Goal: Browse casually

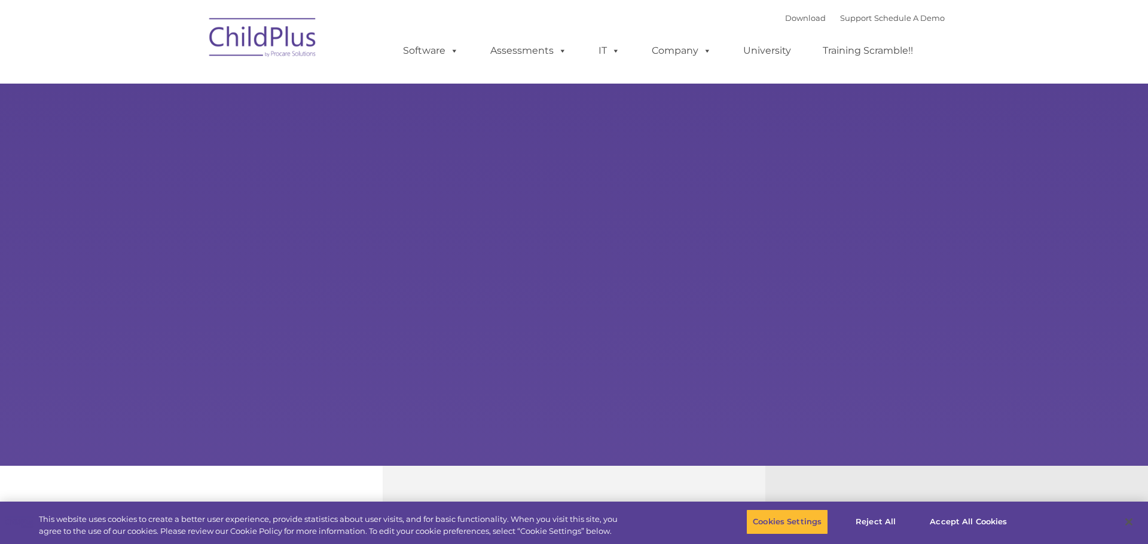
type input ""
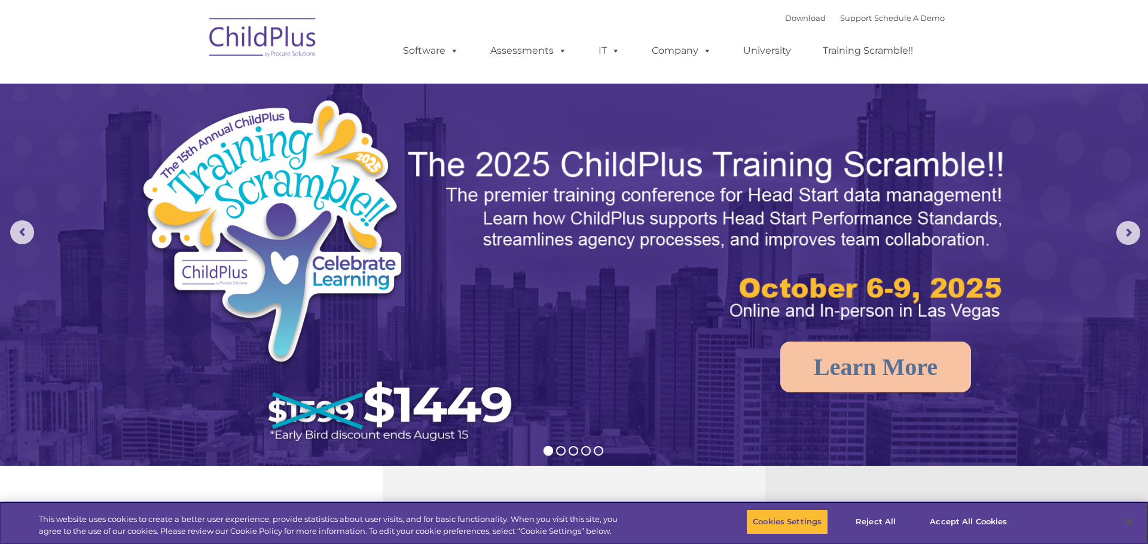
select select "MEDIUM"
